Goal: Check status: Check status

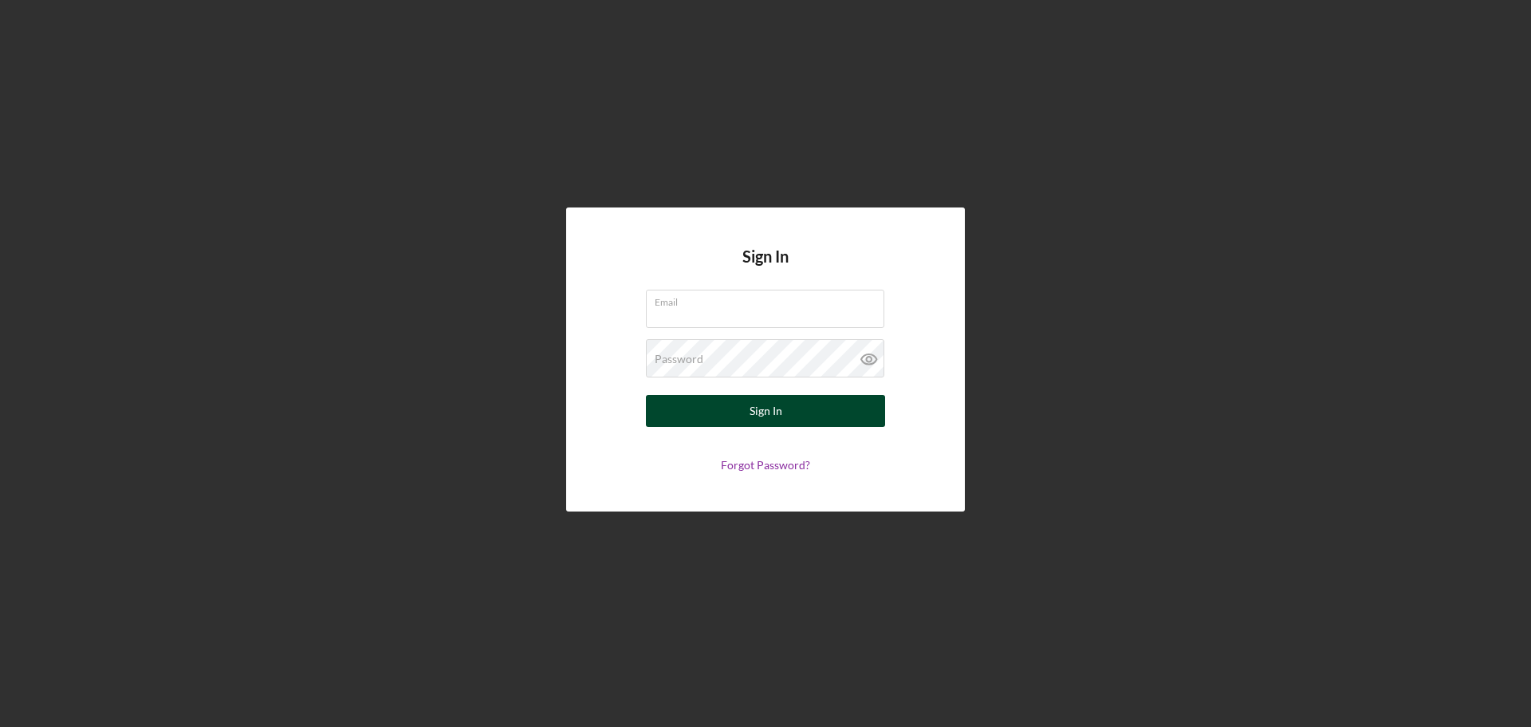
type input "[EMAIL_ADDRESS][DOMAIN_NAME]"
click at [853, 419] on button "Sign In" at bounding box center [765, 411] width 239 height 32
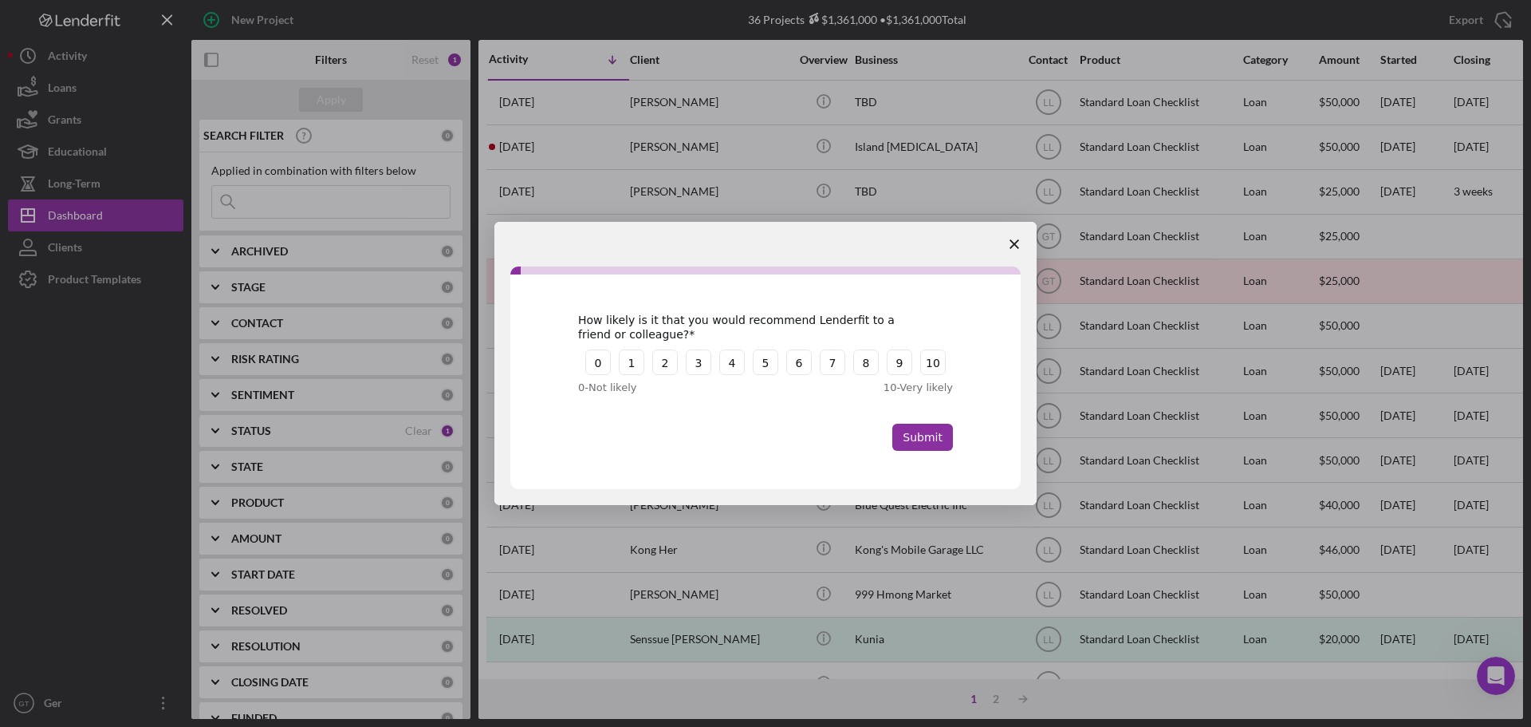
click at [1020, 244] on span "Close survey" at bounding box center [1014, 244] width 45 height 45
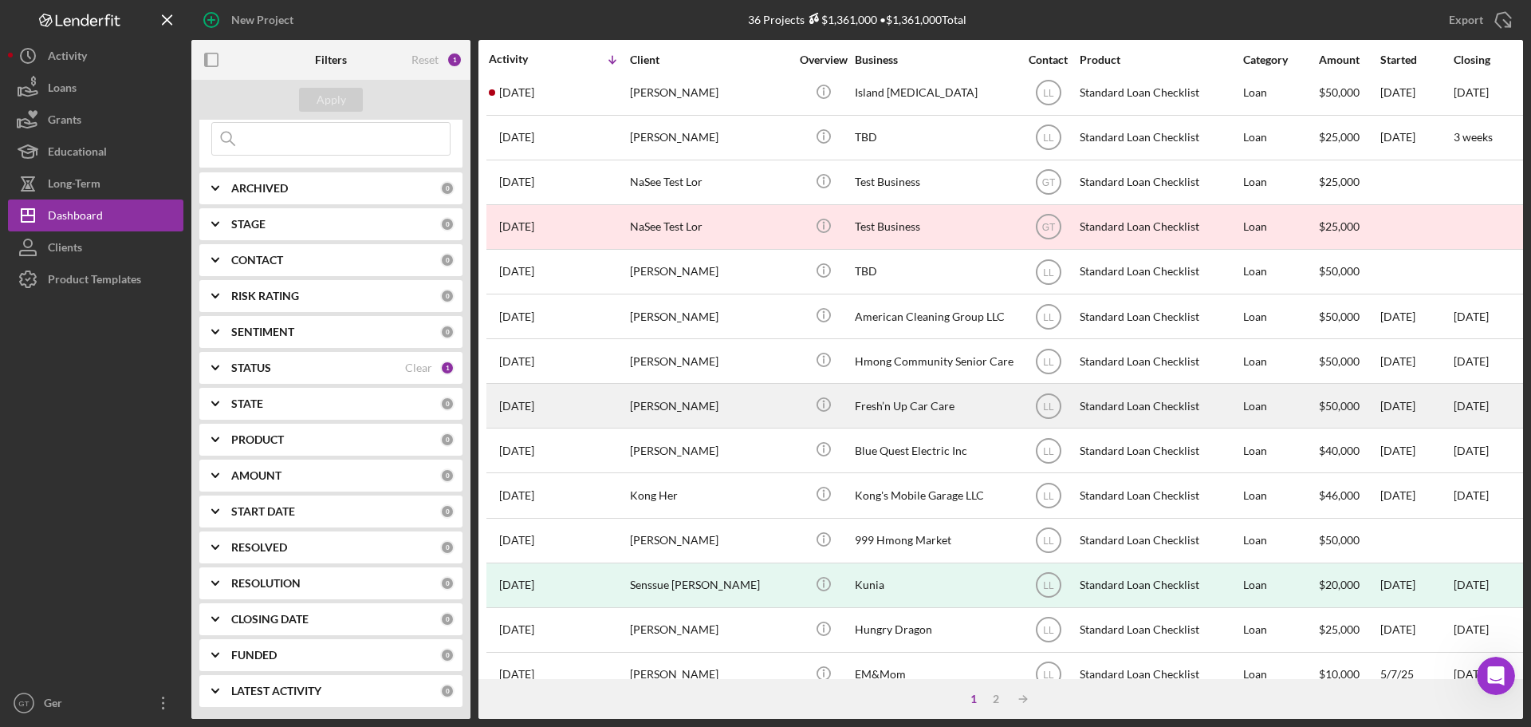
scroll to position [80, 0]
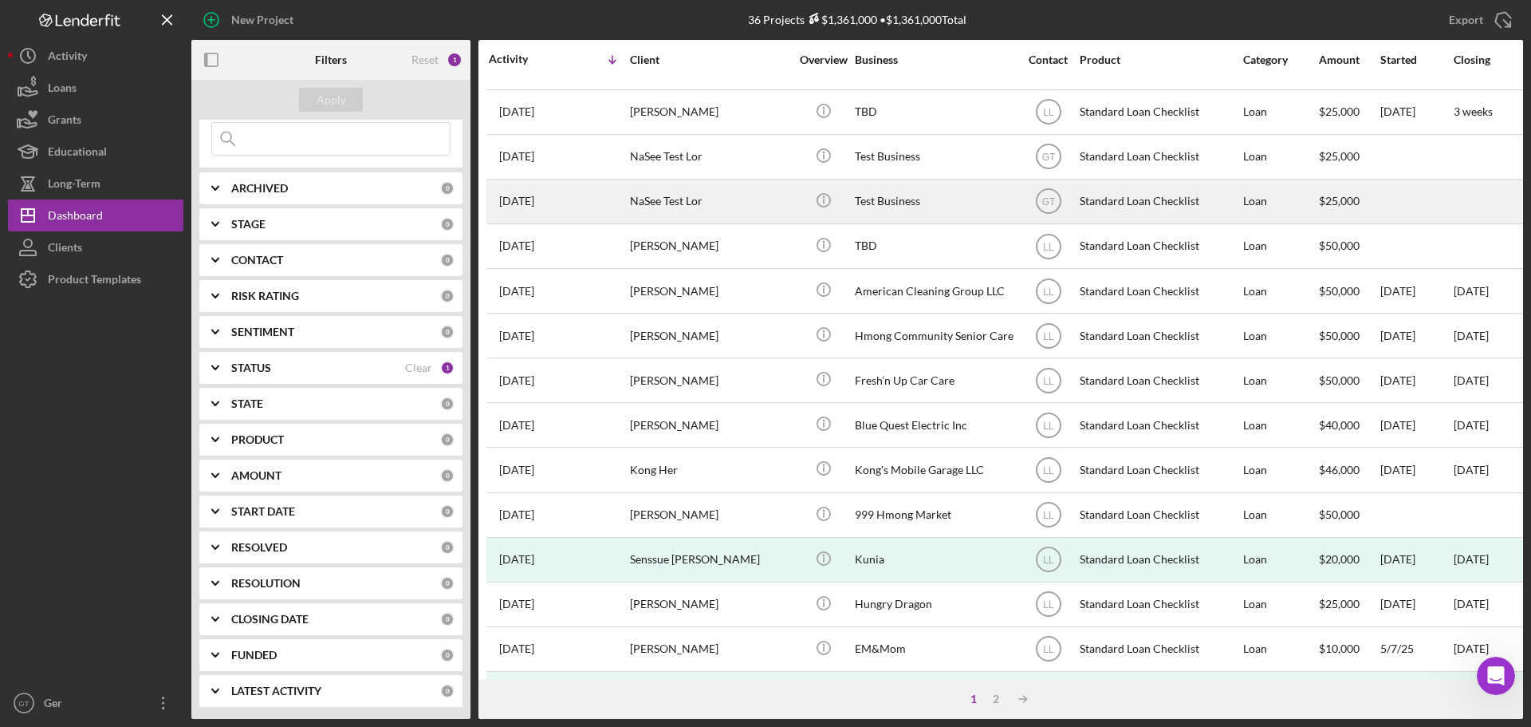
click at [676, 204] on div "NaSee Test Lor" at bounding box center [710, 201] width 160 height 42
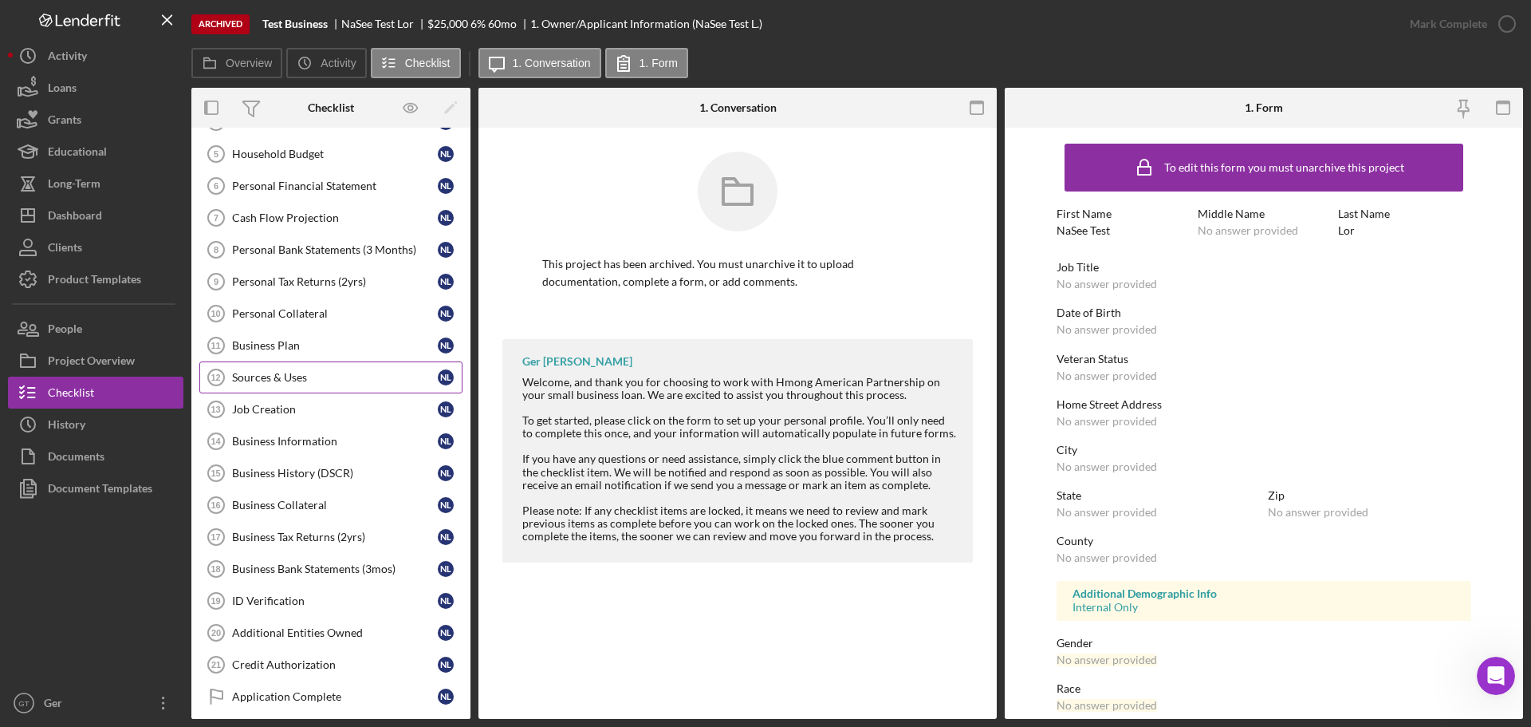
scroll to position [160, 0]
click at [286, 335] on link "Business Plan 11 Business Plan N L" at bounding box center [330, 344] width 263 height 32
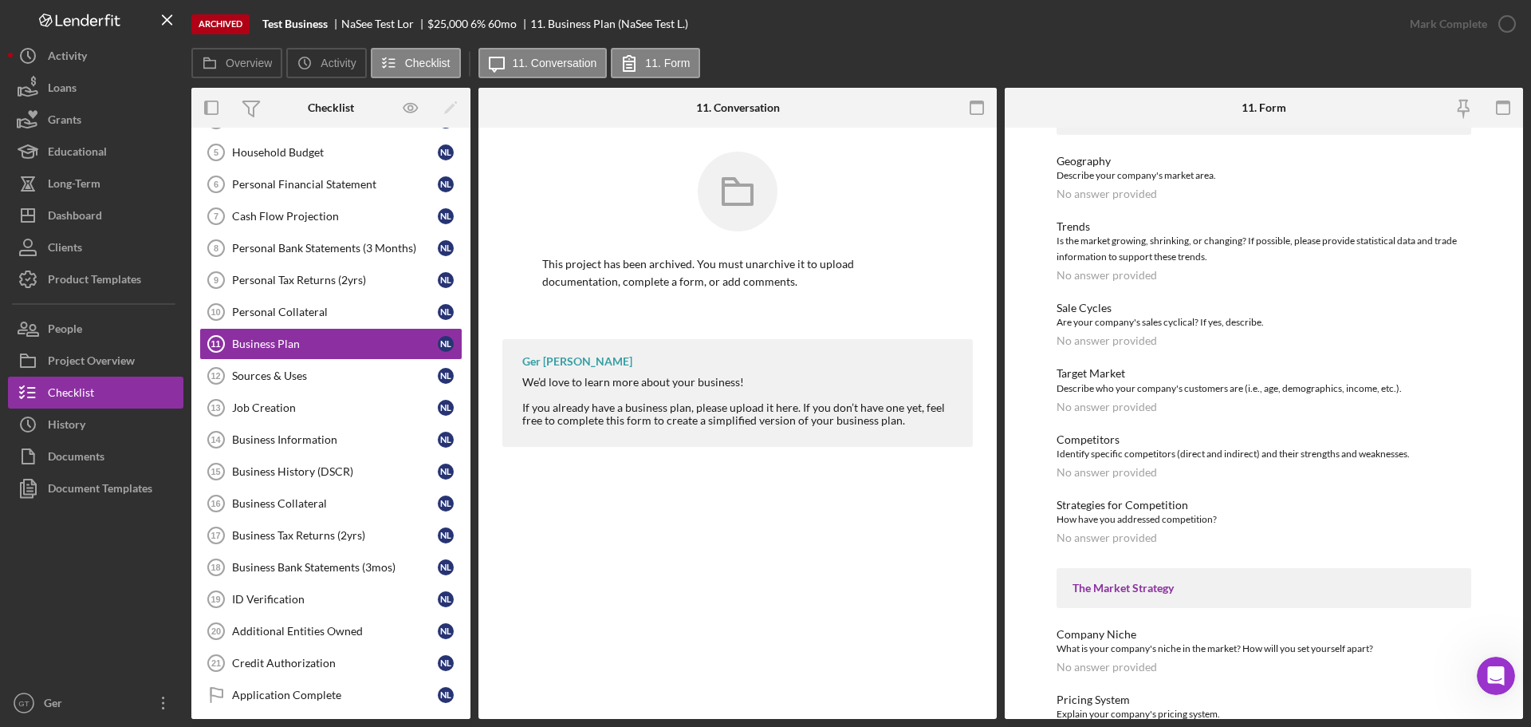
scroll to position [957, 0]
